Goal: Task Accomplishment & Management: Manage account settings

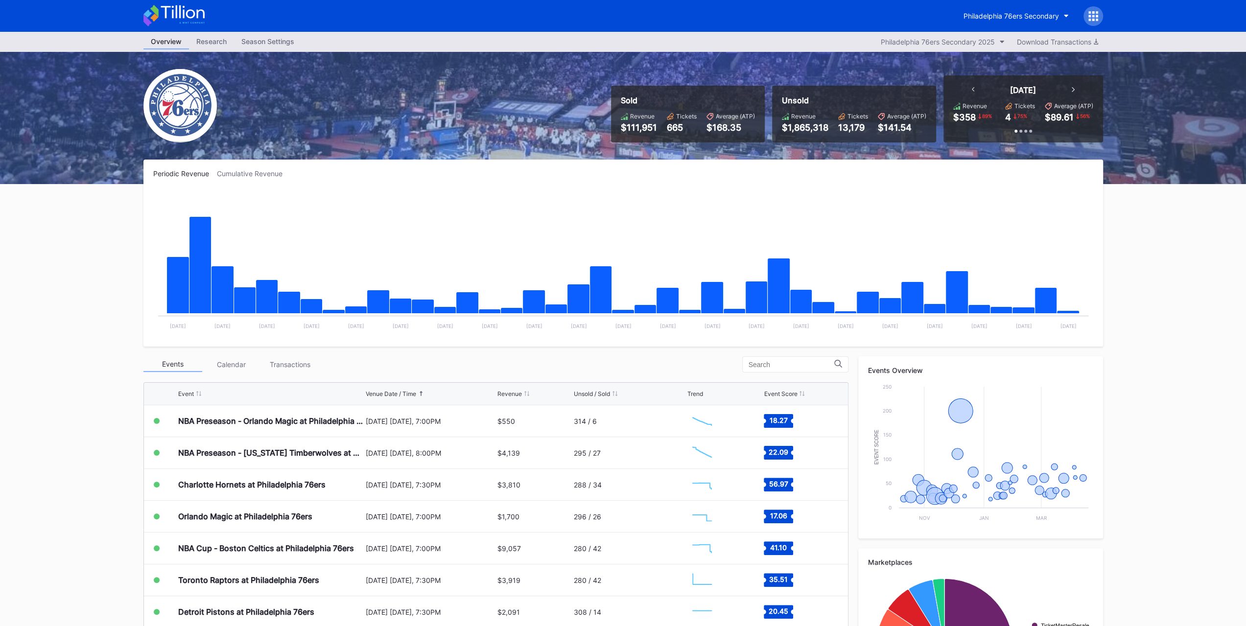
click at [309, 361] on div "Transactions" at bounding box center [290, 364] width 59 height 15
click at [295, 365] on div "Transactions" at bounding box center [290, 364] width 59 height 15
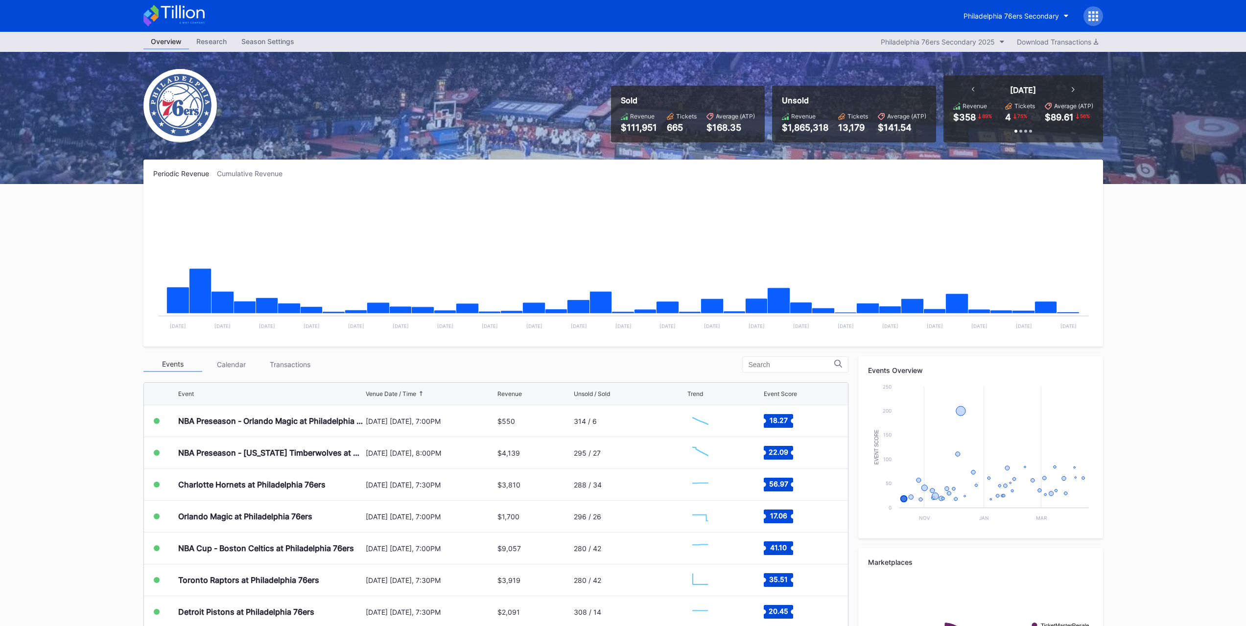
click at [271, 366] on div "Transactions" at bounding box center [290, 364] width 59 height 15
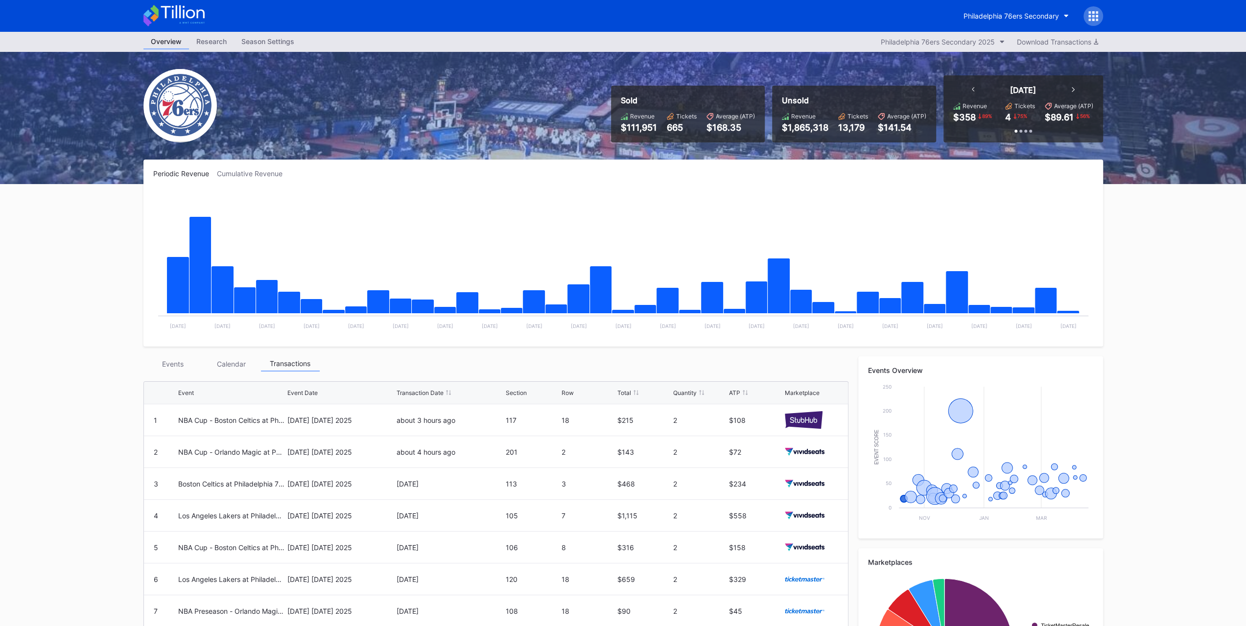
click at [177, 361] on div "Events" at bounding box center [172, 363] width 59 height 15
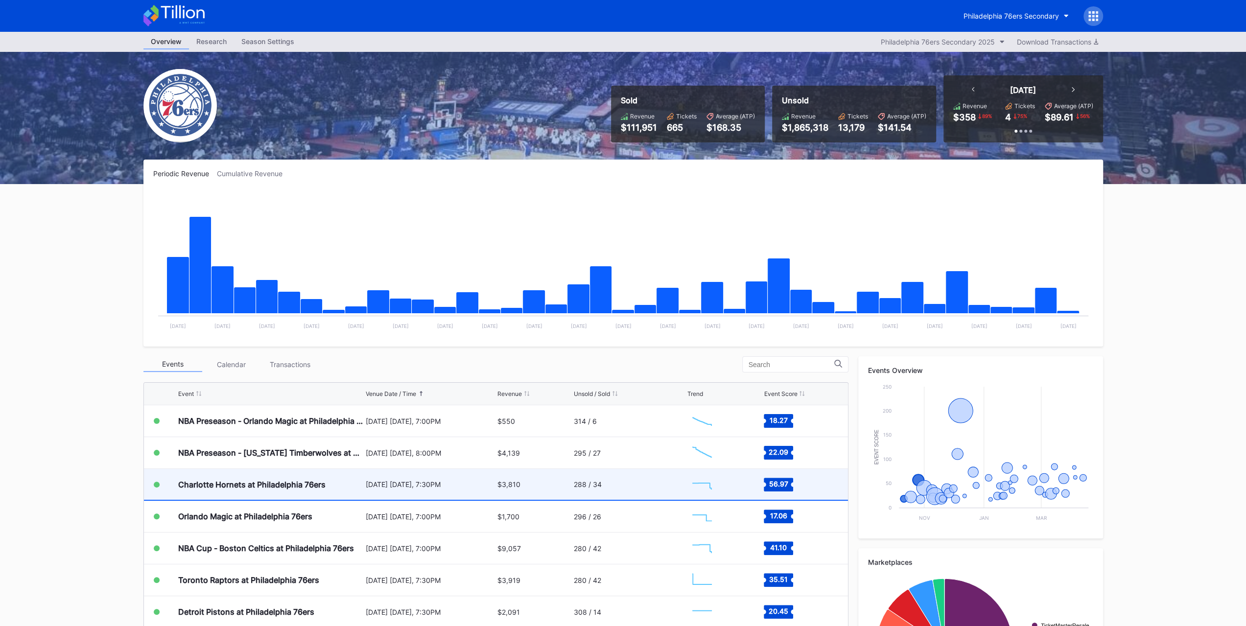
click at [226, 474] on div "Charlotte Hornets at Philadelphia 76ers" at bounding box center [270, 484] width 185 height 31
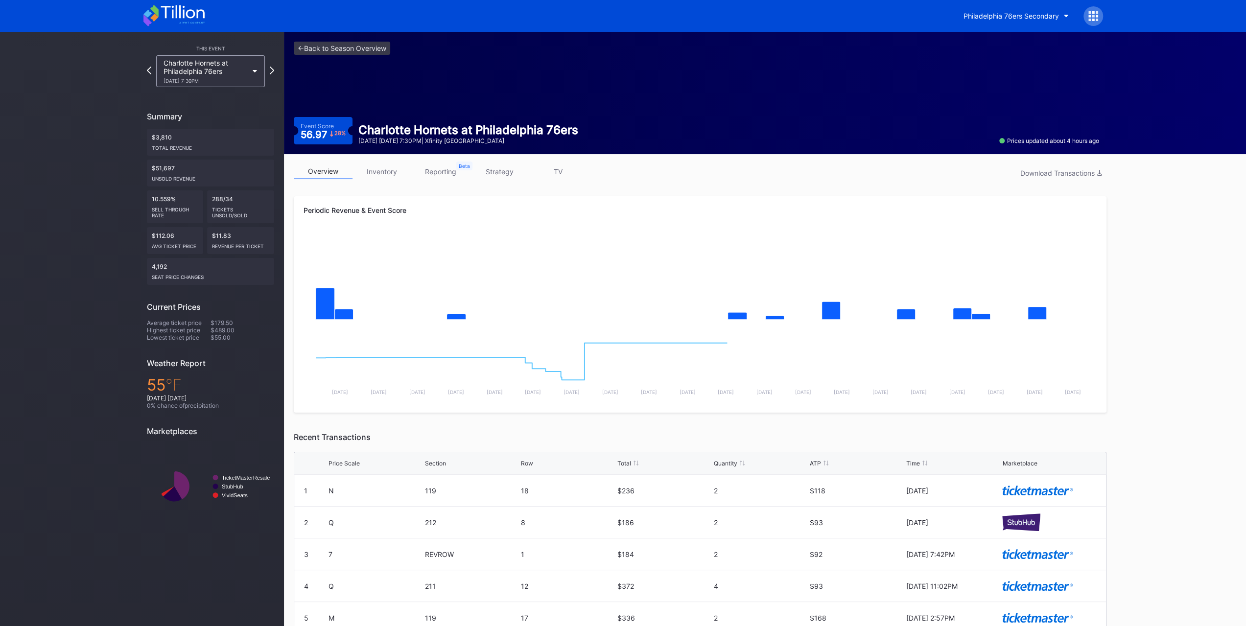
click at [365, 176] on link "inventory" at bounding box center [381, 171] width 59 height 15
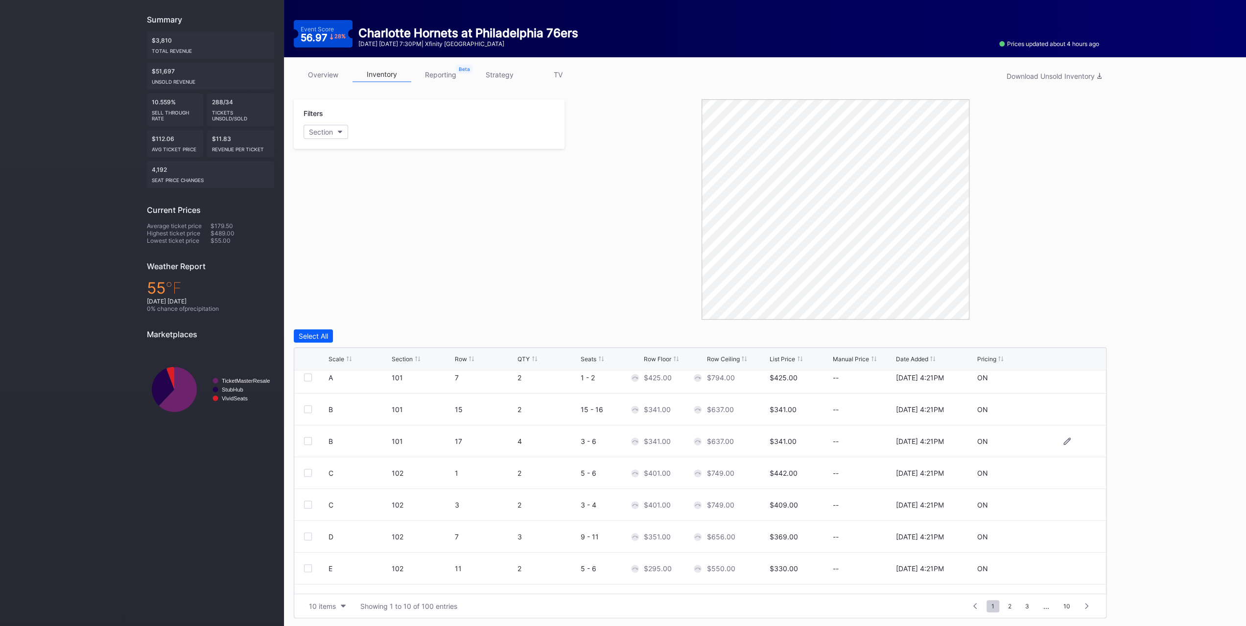
scroll to position [95, 0]
click at [338, 610] on button "10 items" at bounding box center [327, 606] width 47 height 13
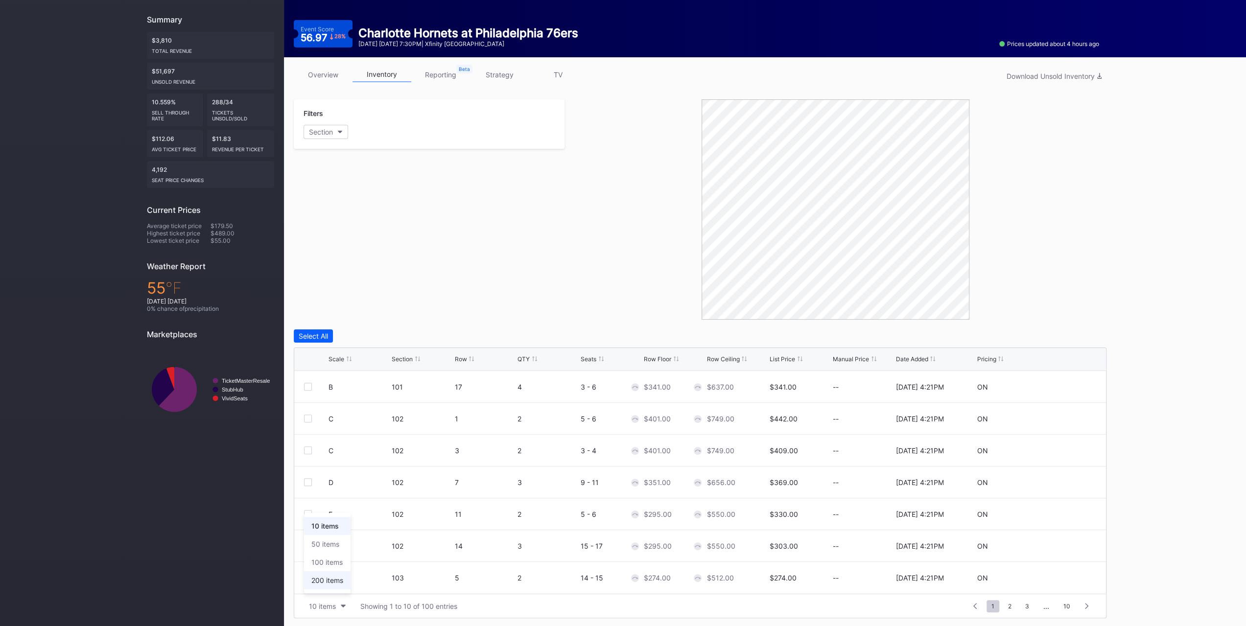
click at [341, 586] on div "200 items" at bounding box center [327, 580] width 47 height 18
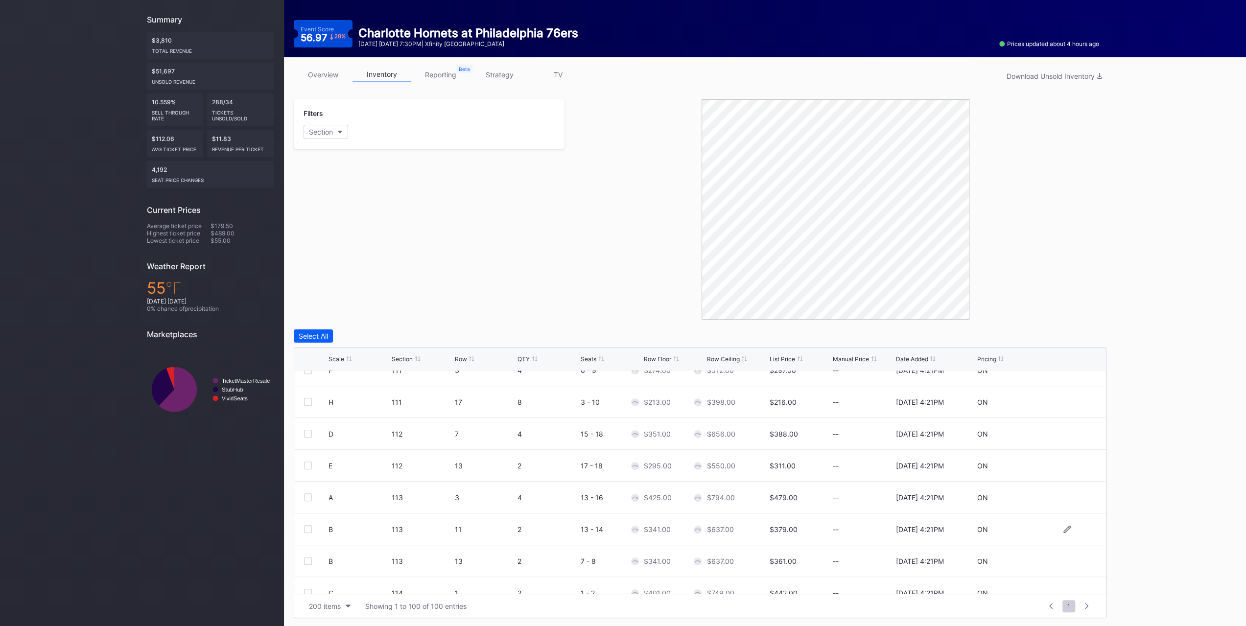
scroll to position [783, 0]
click at [501, 70] on link "strategy" at bounding box center [499, 74] width 59 height 15
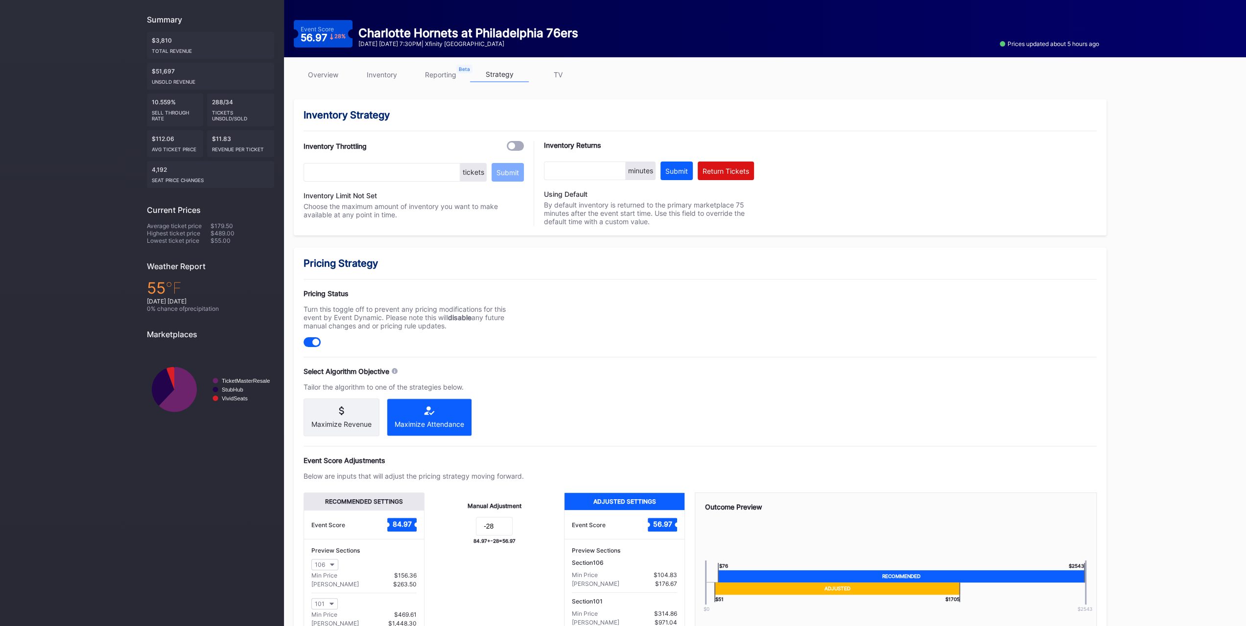
scroll to position [173, 0]
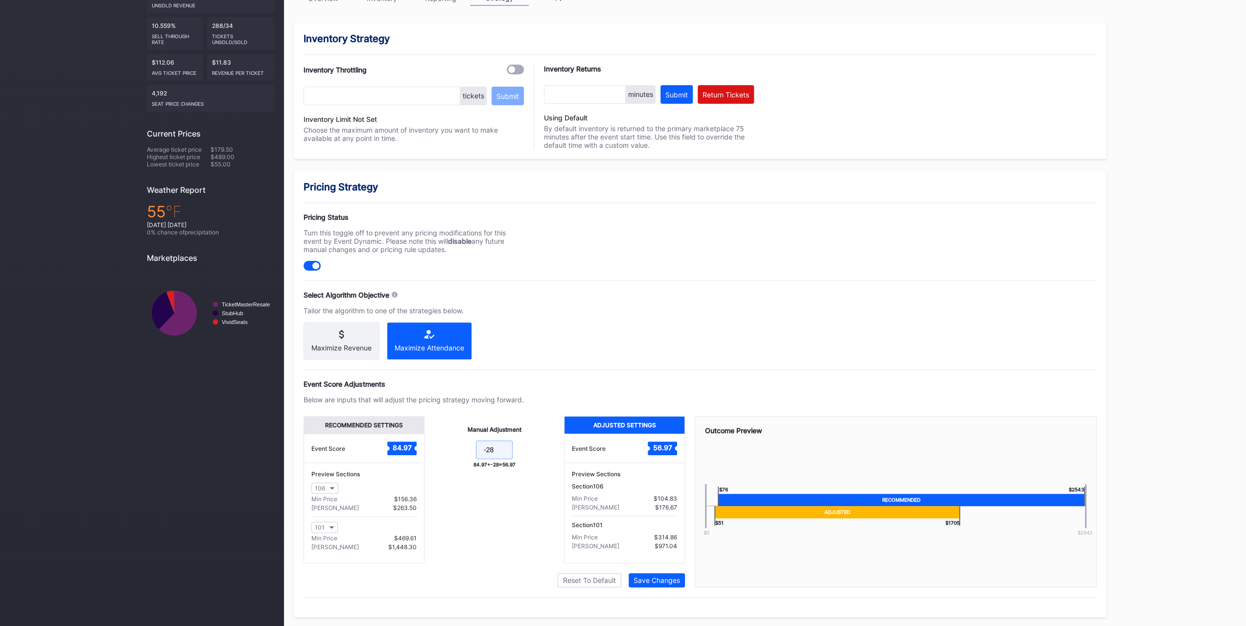
drag, startPoint x: 496, startPoint y: 448, endPoint x: 489, endPoint y: 448, distance: 7.8
click at [489, 448] on input "-28" at bounding box center [494, 450] width 37 height 19
click at [504, 382] on div "Event Score Adjustments" at bounding box center [700, 384] width 793 height 8
click at [510, 288] on div "Pricing Strategy Pricing Status Turn this toggle off to prevent any pricing mod…" at bounding box center [700, 394] width 813 height 446
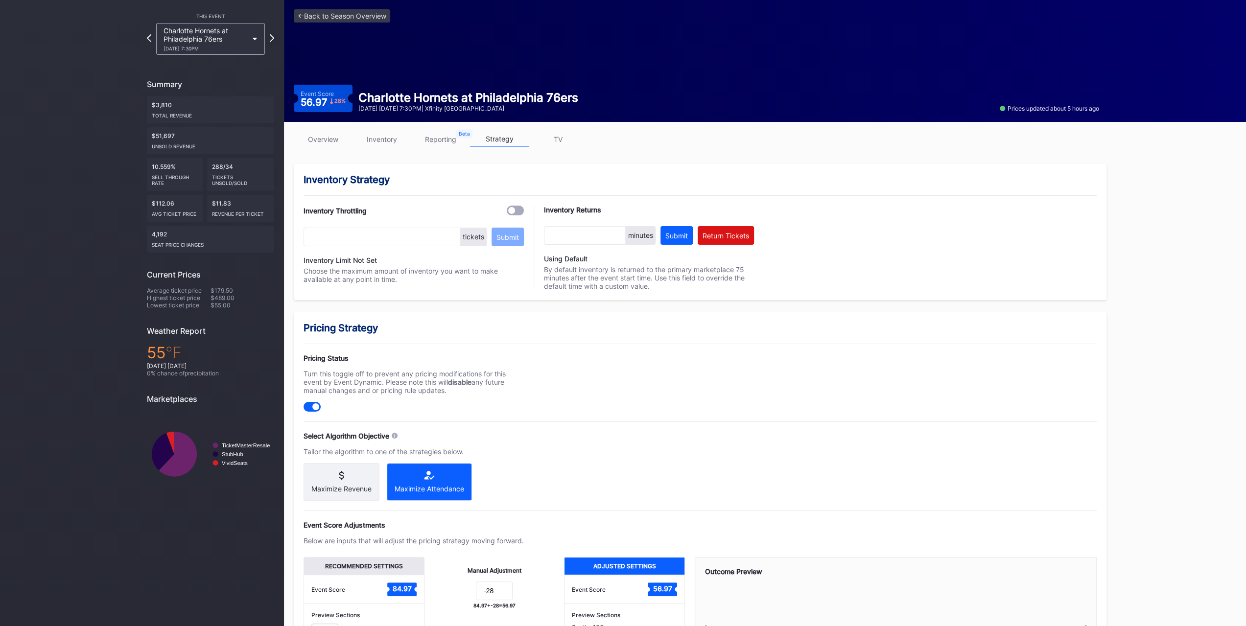
scroll to position [0, 0]
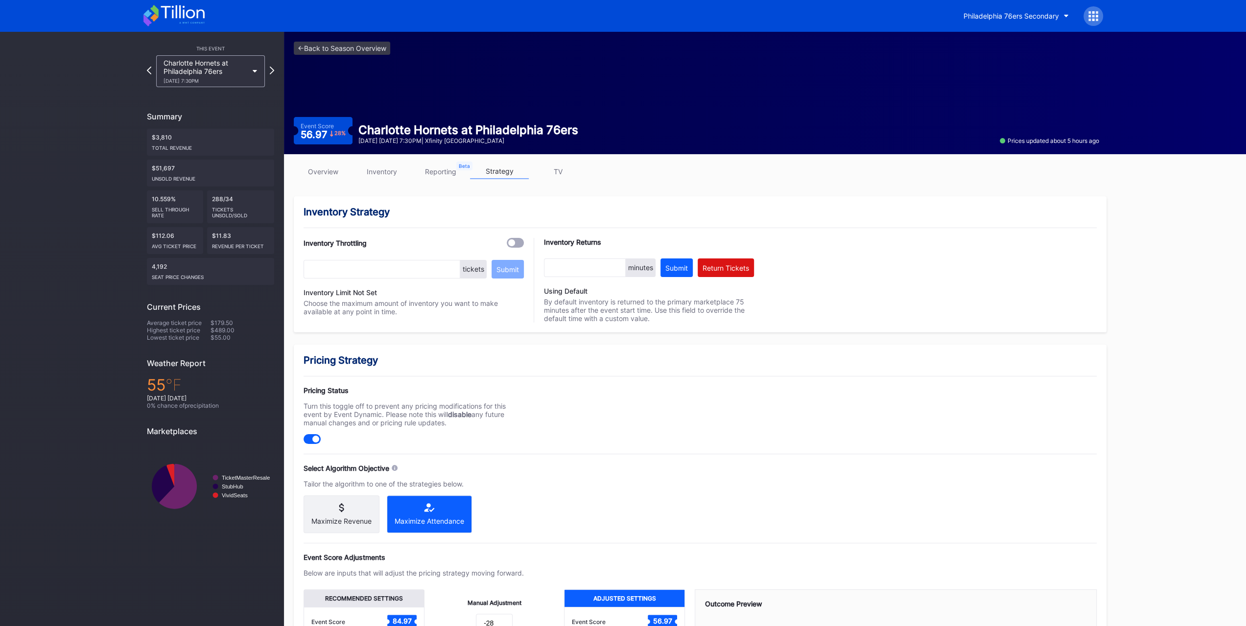
click at [152, 23] on icon at bounding box center [173, 16] width 61 height 22
